Goal: Transaction & Acquisition: Obtain resource

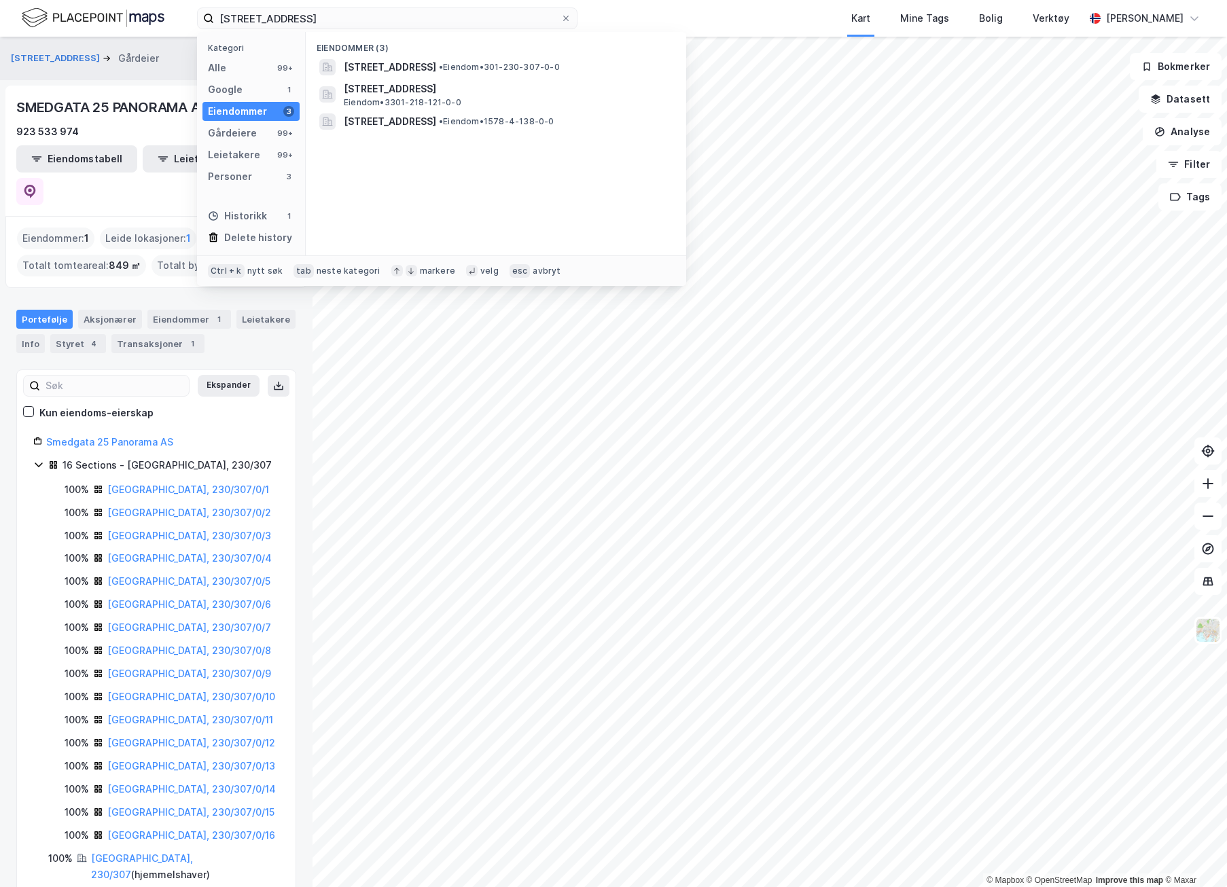
click at [273, 13] on input "smedgata 25" at bounding box center [387, 18] width 346 height 20
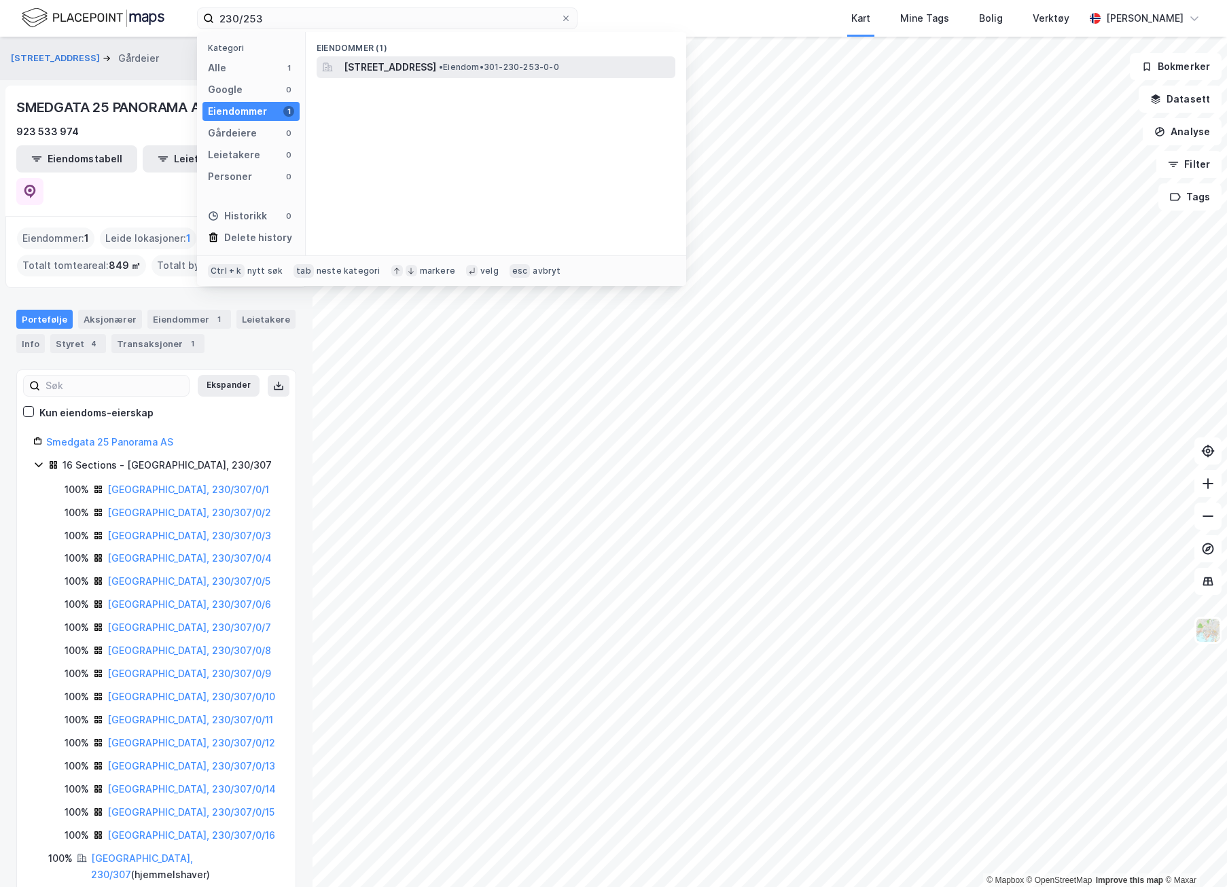
type input "230/253"
click at [363, 64] on span "[STREET_ADDRESS]" at bounding box center [390, 67] width 92 height 16
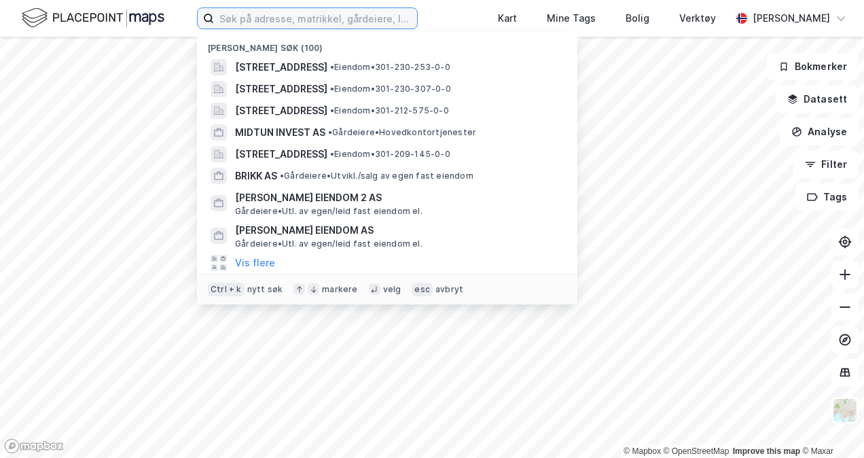
click at [242, 22] on input at bounding box center [315, 18] width 203 height 20
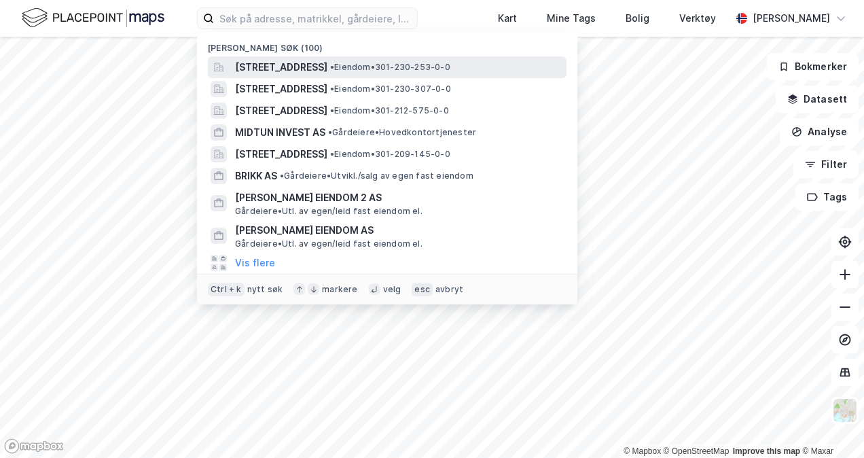
click at [296, 65] on span "[STREET_ADDRESS]" at bounding box center [281, 67] width 92 height 16
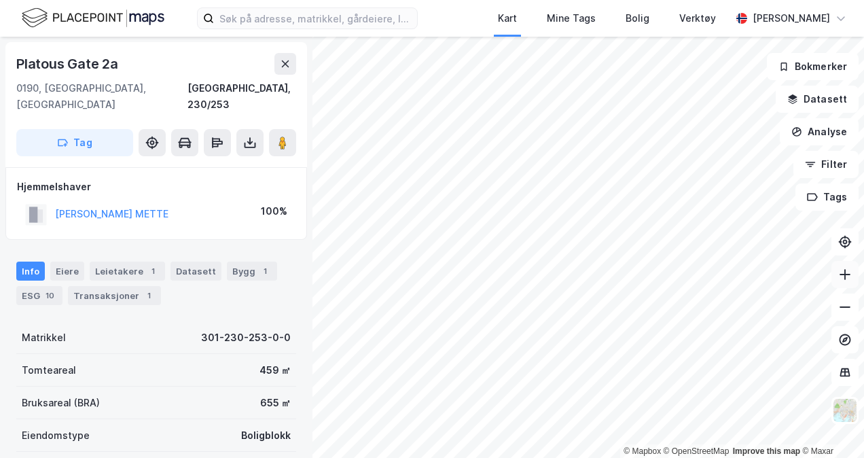
click at [845, 273] on icon at bounding box center [844, 274] width 1 height 11
click at [850, 307] on icon at bounding box center [845, 306] width 11 height 1
click at [837, 315] on button at bounding box center [844, 306] width 27 height 27
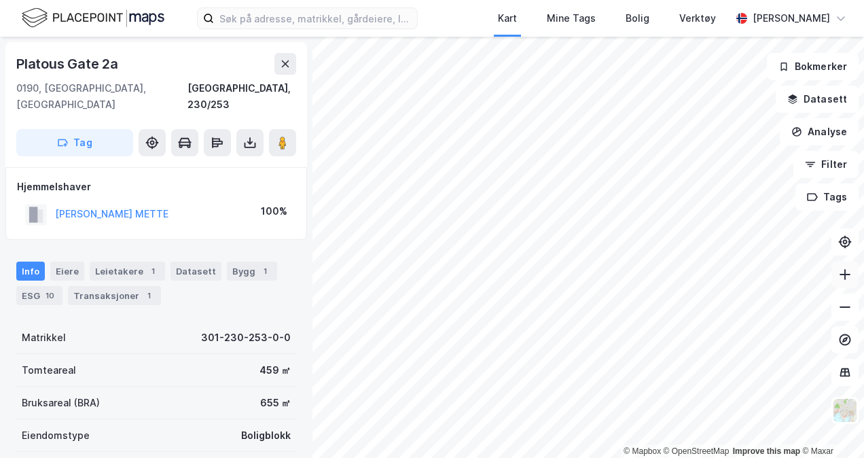
click at [853, 269] on button at bounding box center [844, 274] width 27 height 27
click at [843, 280] on icon at bounding box center [845, 275] width 14 height 14
click at [846, 303] on icon at bounding box center [845, 307] width 14 height 14
click at [840, 277] on icon at bounding box center [845, 275] width 14 height 14
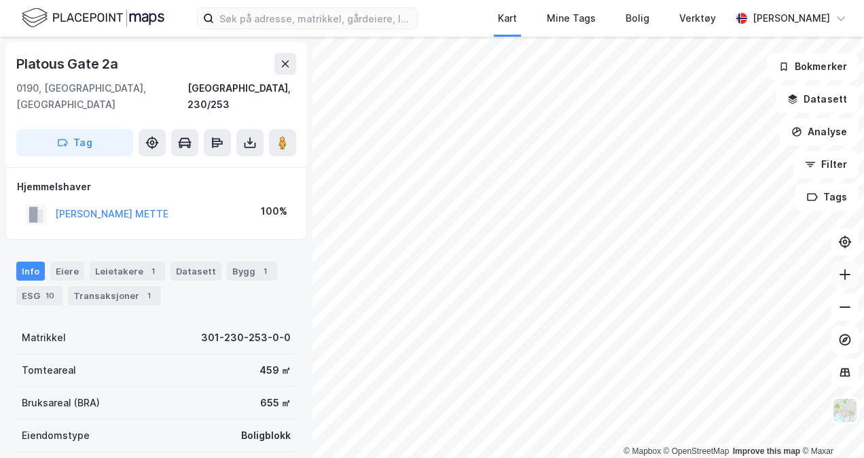
click at [840, 277] on icon at bounding box center [845, 275] width 14 height 14
click at [844, 307] on icon at bounding box center [845, 306] width 11 height 1
click at [843, 285] on button at bounding box center [844, 274] width 27 height 27
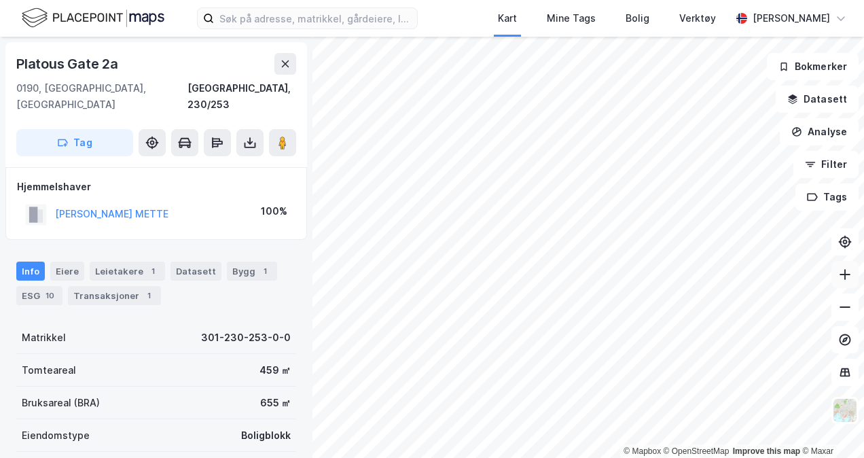
click at [843, 285] on button at bounding box center [844, 274] width 27 height 27
click at [837, 316] on button at bounding box center [844, 306] width 27 height 27
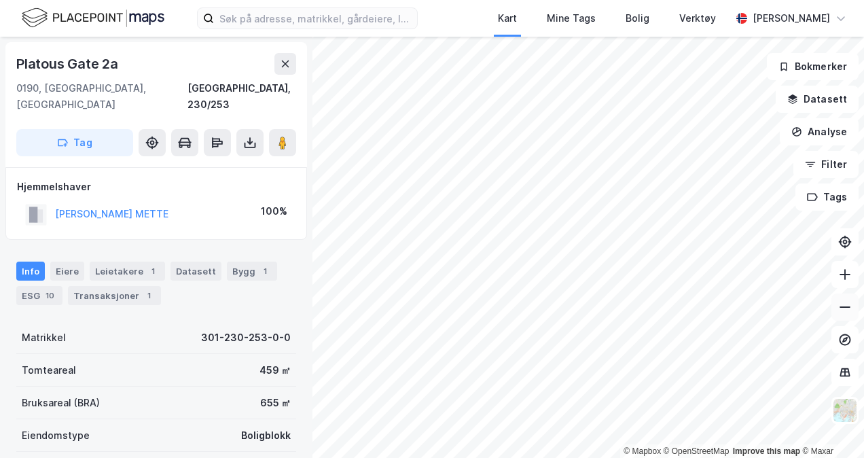
click at [837, 316] on button at bounding box center [844, 306] width 27 height 27
click at [857, 315] on button at bounding box center [844, 306] width 27 height 27
click at [850, 298] on button at bounding box center [844, 306] width 27 height 27
click at [845, 306] on icon at bounding box center [845, 306] width 11 height 1
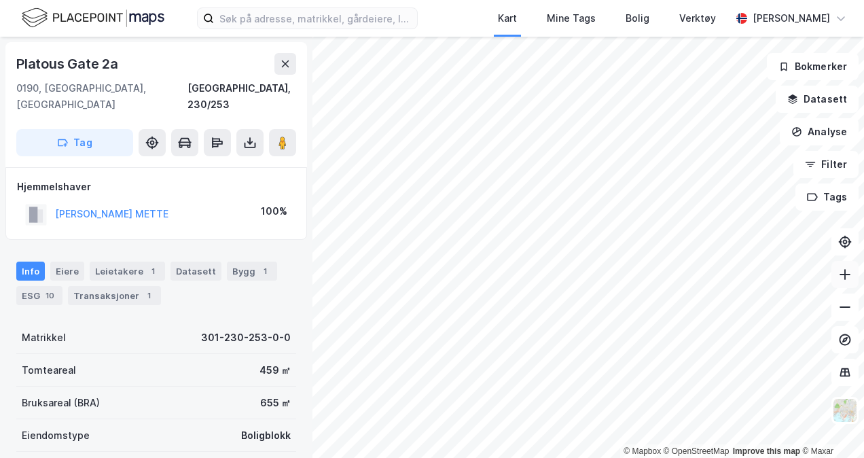
click at [840, 284] on button at bounding box center [844, 274] width 27 height 27
click at [837, 283] on button at bounding box center [844, 274] width 27 height 27
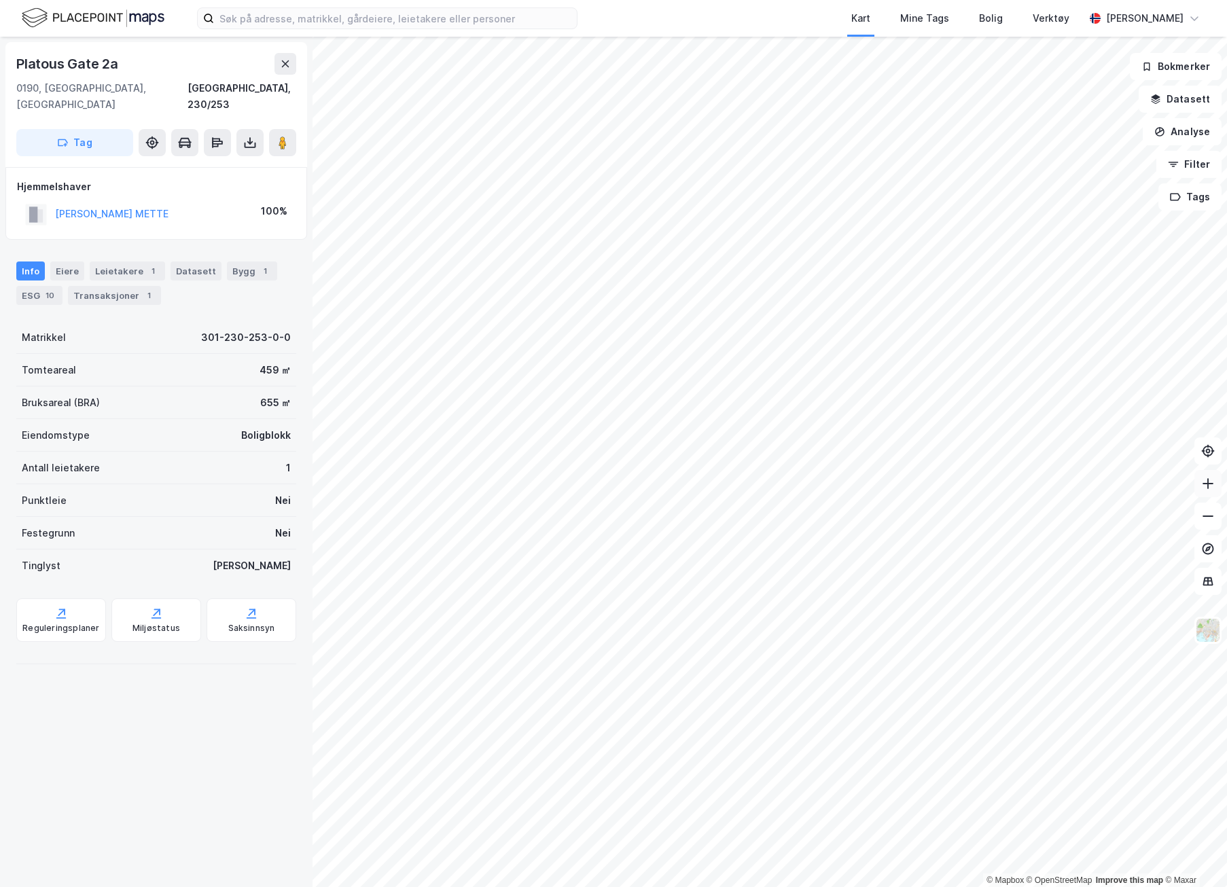
click at [1208, 492] on button at bounding box center [1207, 483] width 27 height 27
click at [256, 136] on icon at bounding box center [250, 143] width 14 height 14
click at [230, 159] on div "Last ned grunnbok" at bounding box center [191, 170] width 145 height 22
click at [204, 186] on div "Last ned matrikkelrapport" at bounding box center [199, 191] width 112 height 11
